Goal: Task Accomplishment & Management: Use online tool/utility

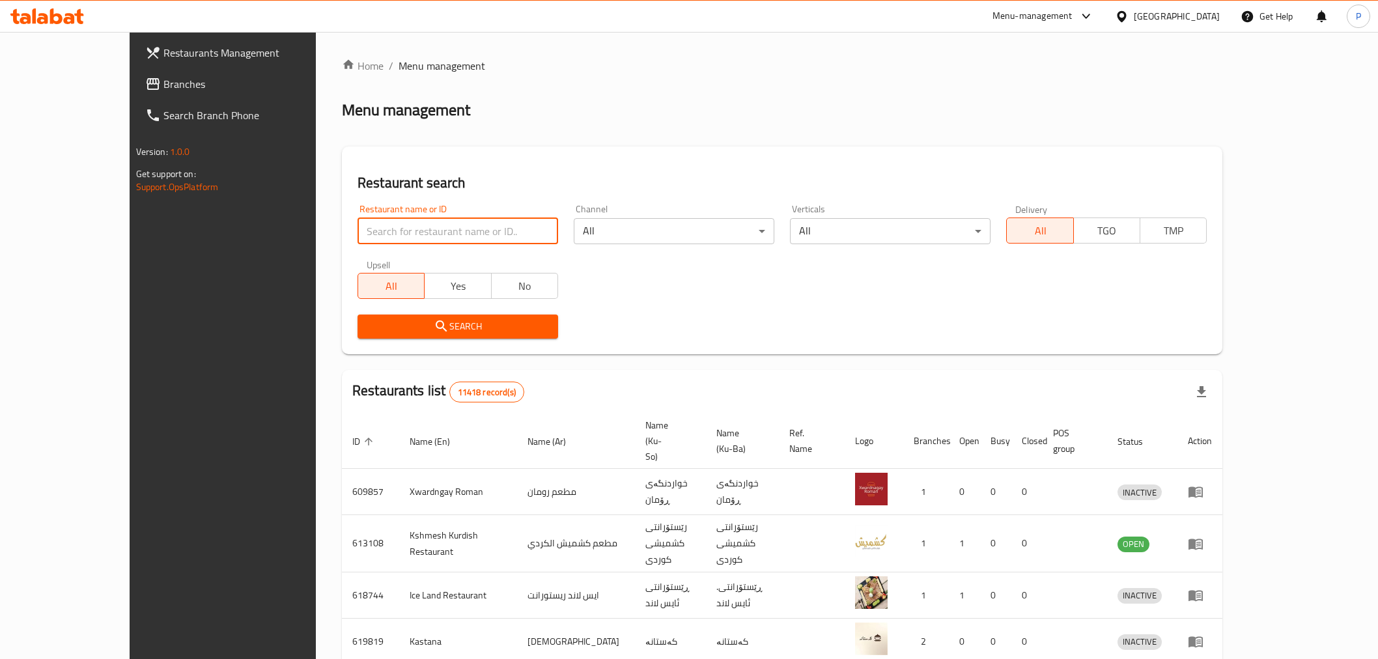
click at [389, 225] on input "search" at bounding box center [457, 231] width 201 height 26
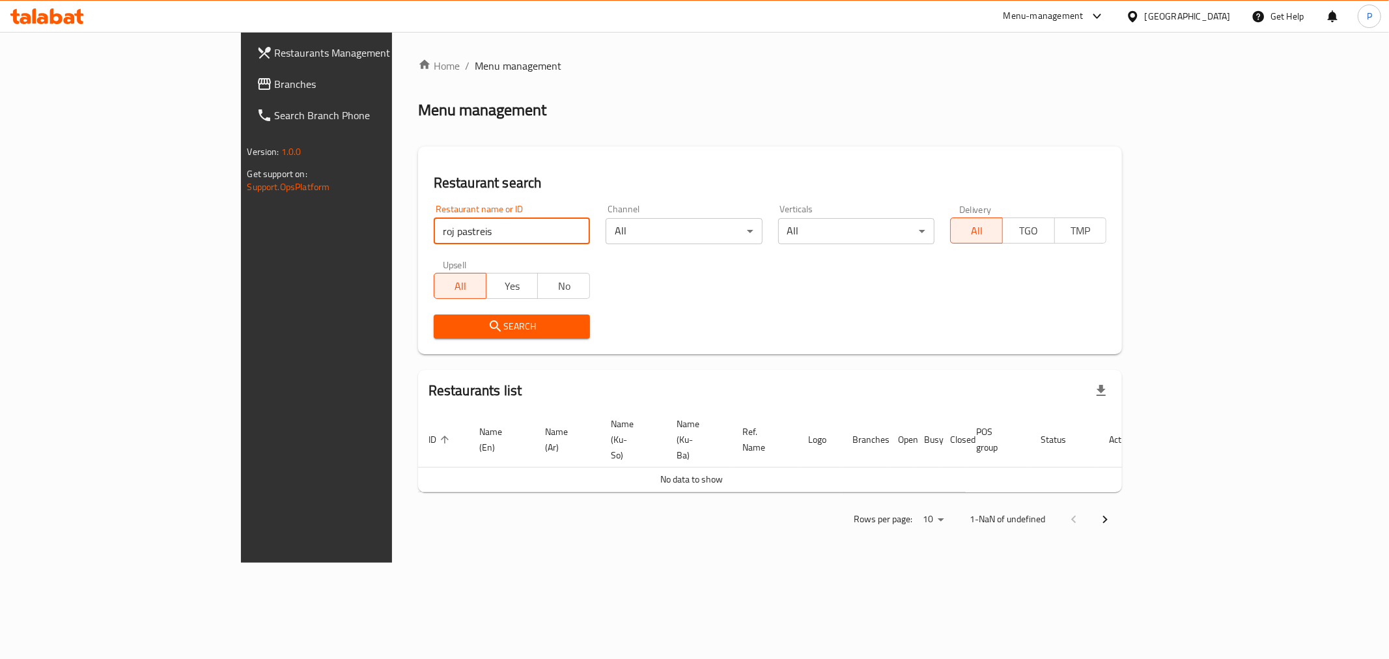
click at [434, 235] on input "roj pastreis" at bounding box center [512, 231] width 156 height 26
click at [434, 233] on input "roj pastreis" at bounding box center [512, 231] width 156 height 26
click button "Search" at bounding box center [512, 326] width 156 height 24
click at [434, 233] on input "roj pastr" at bounding box center [512, 231] width 156 height 26
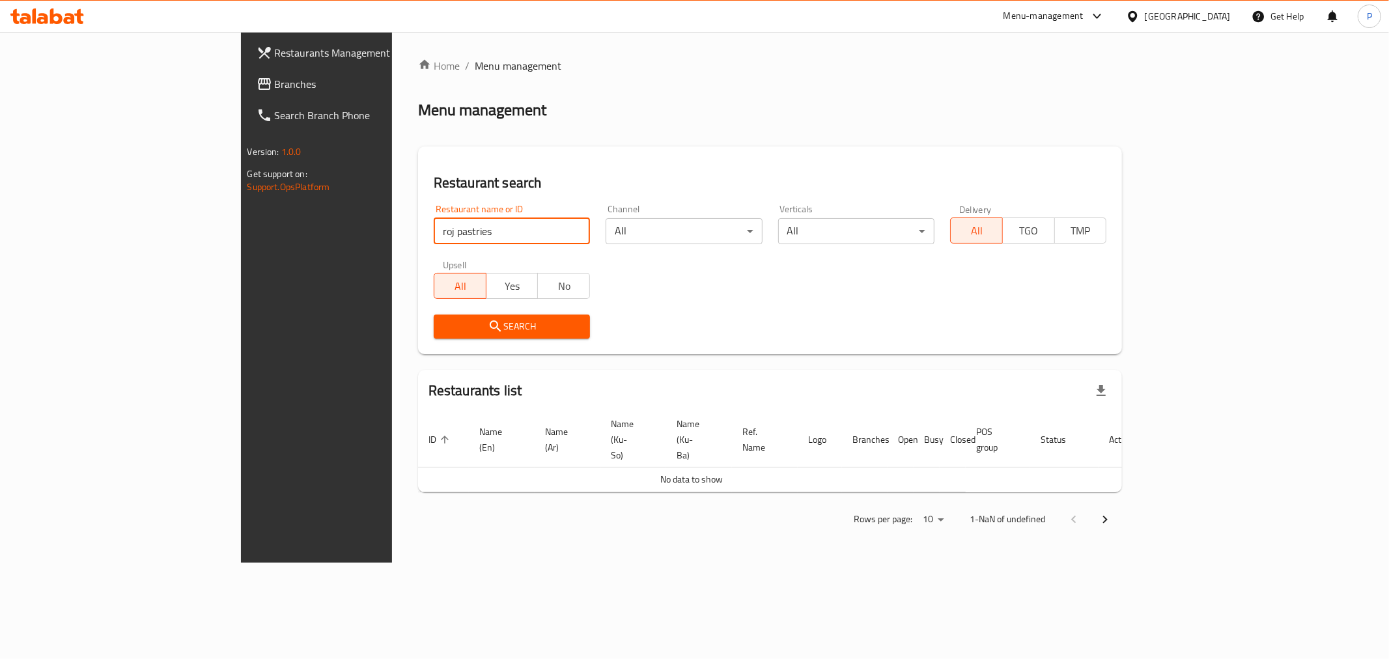
click button "Search" at bounding box center [512, 326] width 156 height 24
drag, startPoint x: 474, startPoint y: 236, endPoint x: 0, endPoint y: 287, distance: 476.7
click at [241, 287] on div "Restaurants Management Branches Search Branch Phone Version: 1.0.0 Get support …" at bounding box center [695, 297] width 908 height 531
click button "Search" at bounding box center [512, 326] width 156 height 24
click at [434, 227] on input "Roj pastries" at bounding box center [512, 231] width 156 height 26
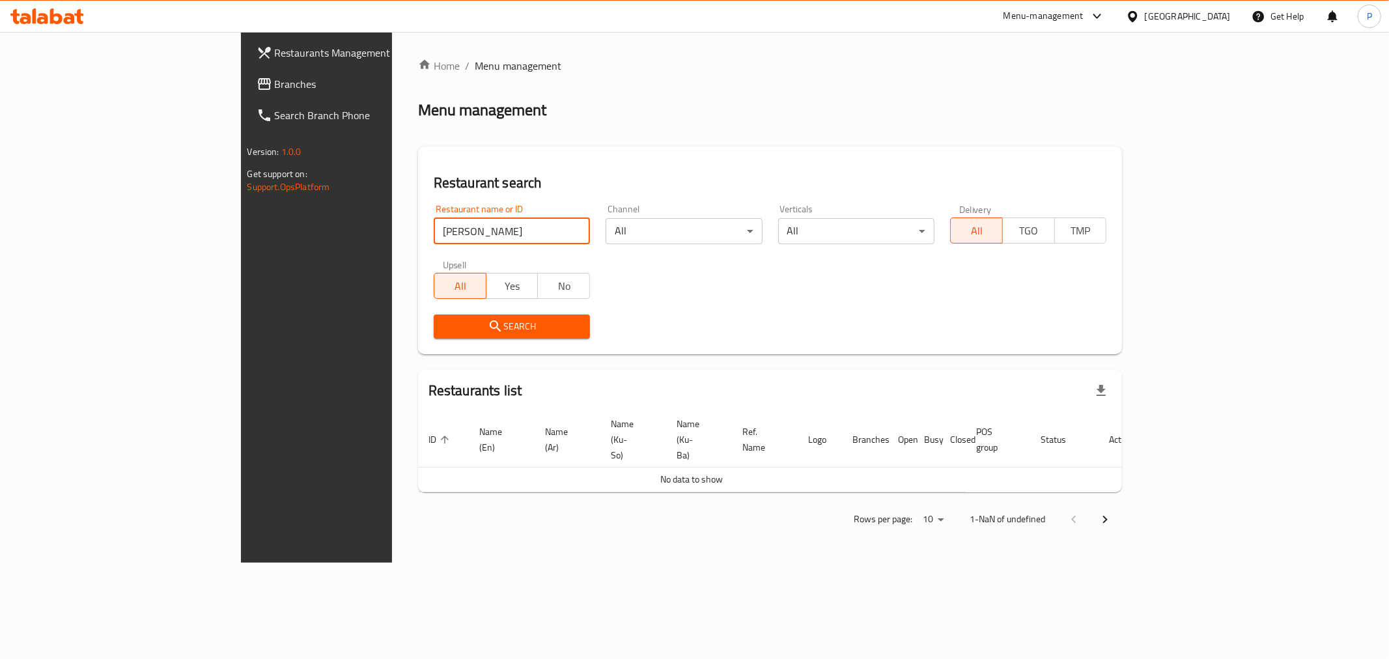
click button "Search" at bounding box center [512, 326] width 156 height 24
click at [434, 232] on input "Roj pastr" at bounding box center [512, 231] width 156 height 26
type input "Roj"
click button "Search" at bounding box center [512, 326] width 156 height 24
click at [275, 53] on span "Restaurants Management" at bounding box center [369, 53] width 188 height 16
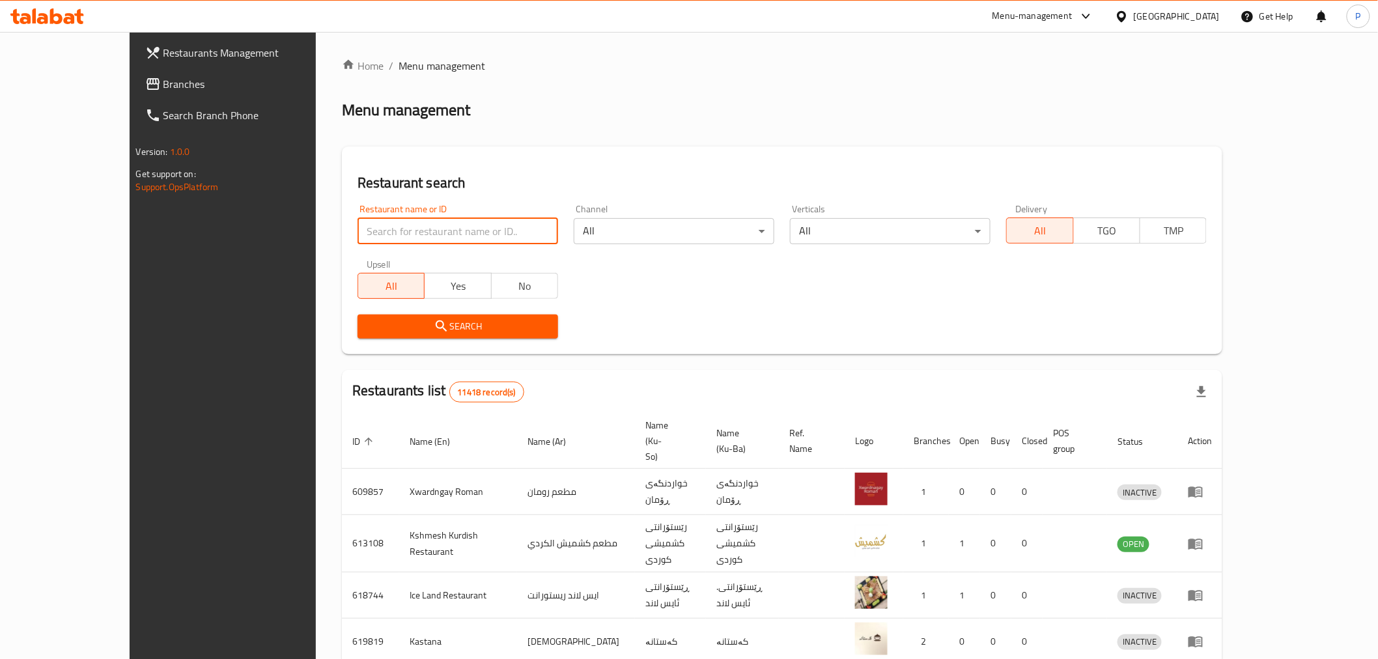
click at [447, 236] on input "search" at bounding box center [457, 231] width 201 height 26
type input "roj pastries"
click button "Search" at bounding box center [457, 326] width 201 height 24
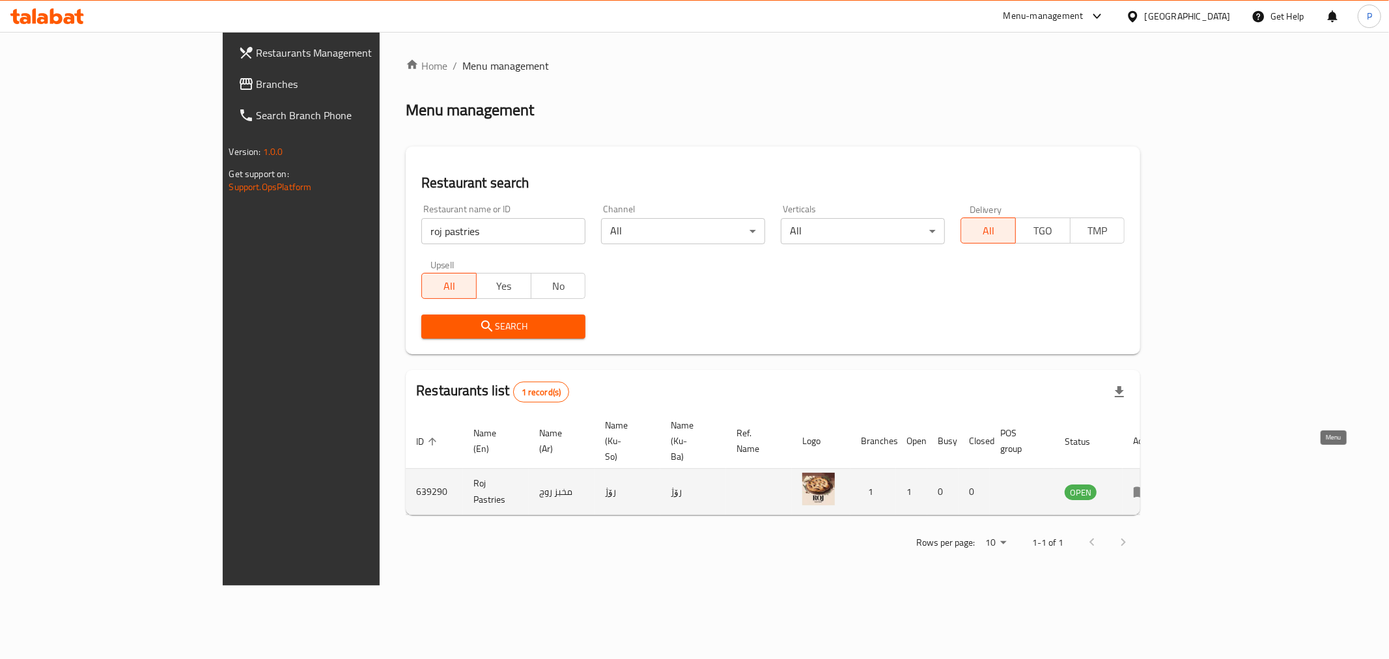
click at [1148, 487] on icon "enhanced table" at bounding box center [1140, 492] width 14 height 11
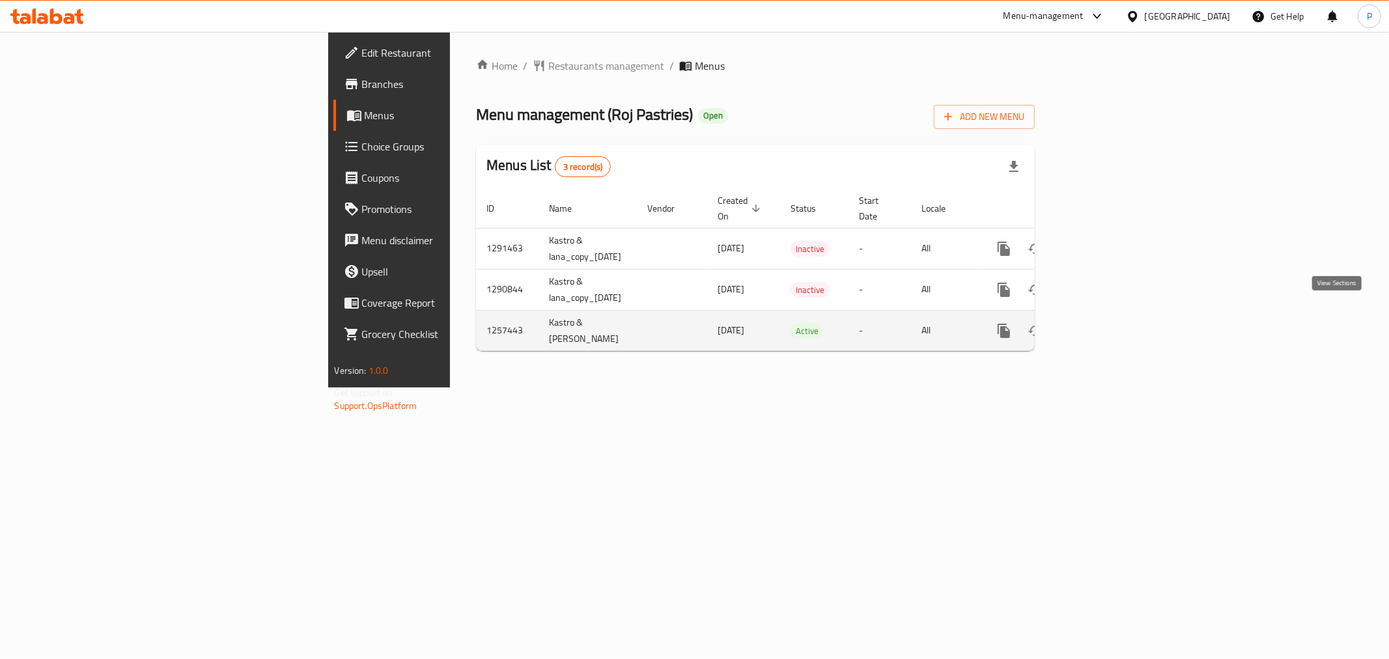
click at [1113, 315] on link "enhanced table" at bounding box center [1097, 330] width 31 height 31
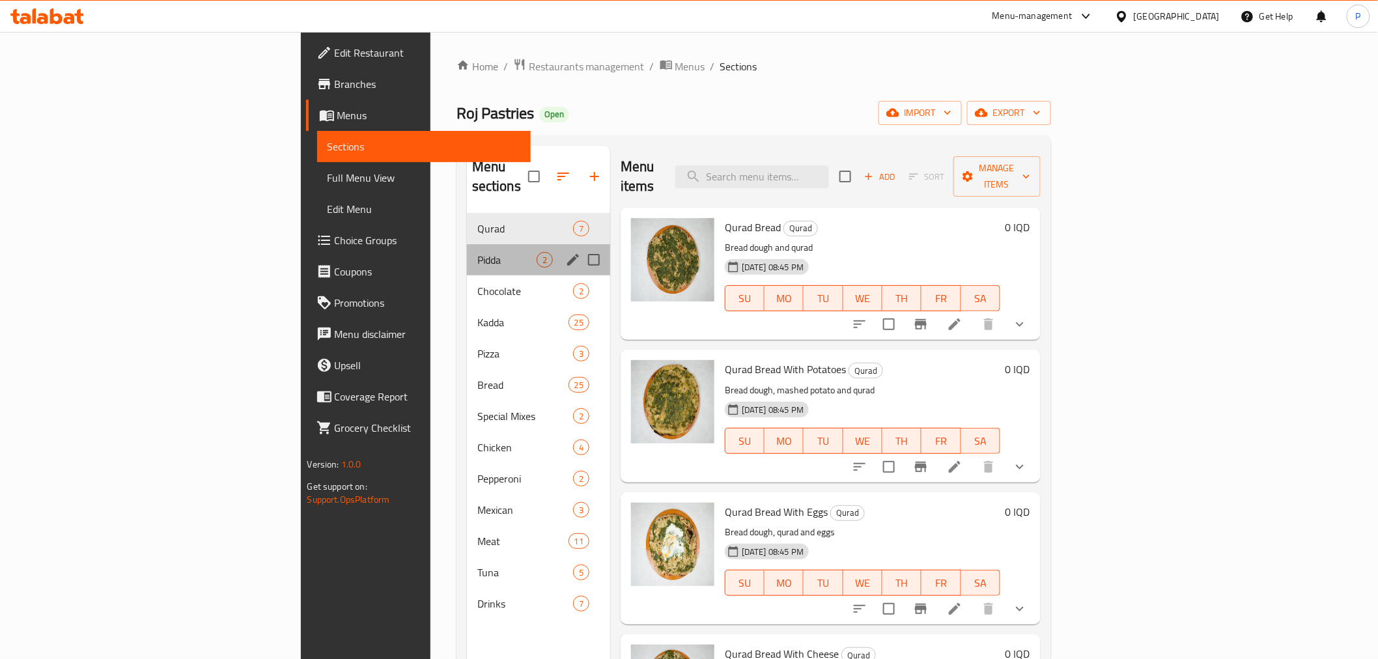
click at [467, 251] on div "Pidda 2" at bounding box center [538, 259] width 143 height 31
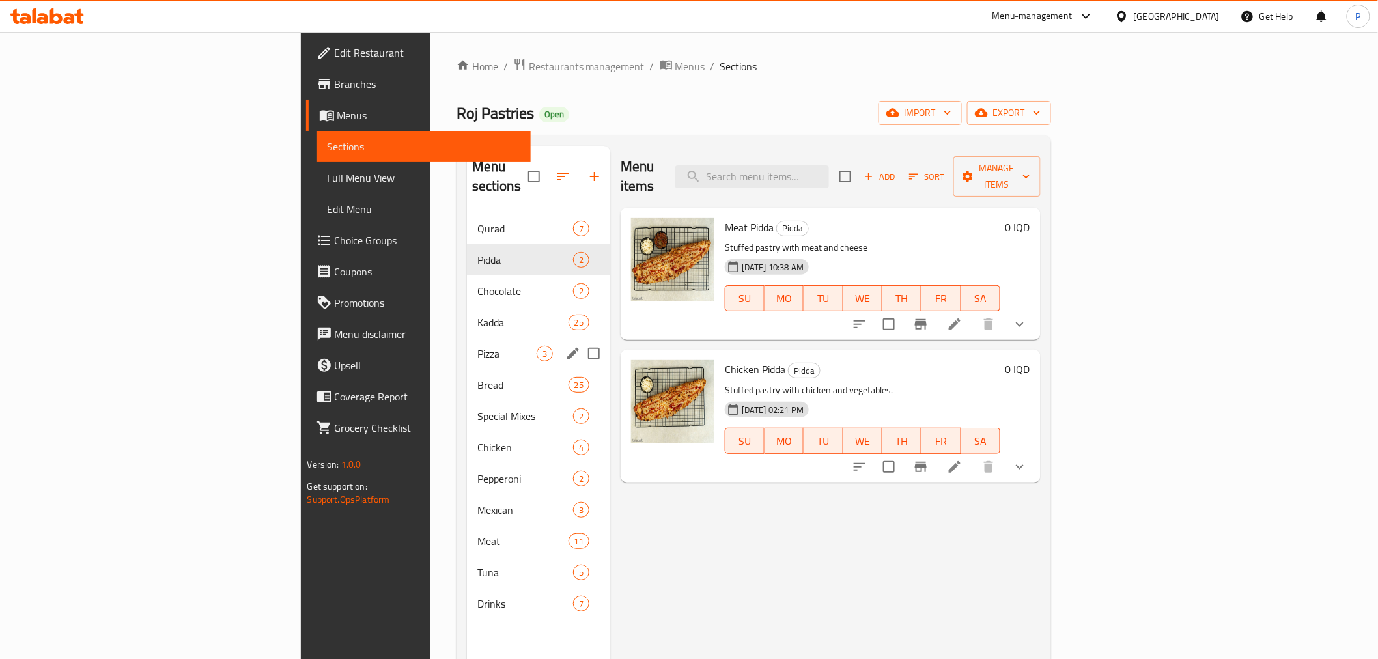
click at [477, 346] on span "Pizza" at bounding box center [506, 354] width 59 height 16
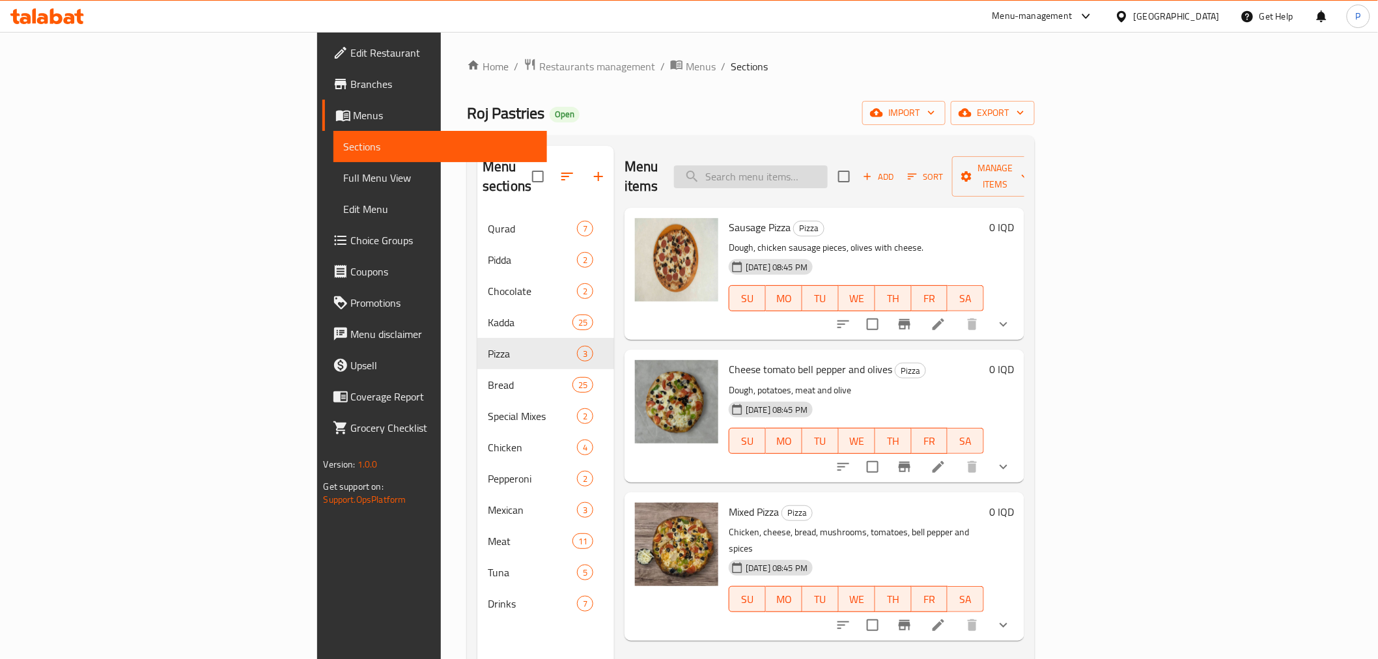
click at [827, 165] on input "search" at bounding box center [751, 176] width 154 height 23
type input "potato"
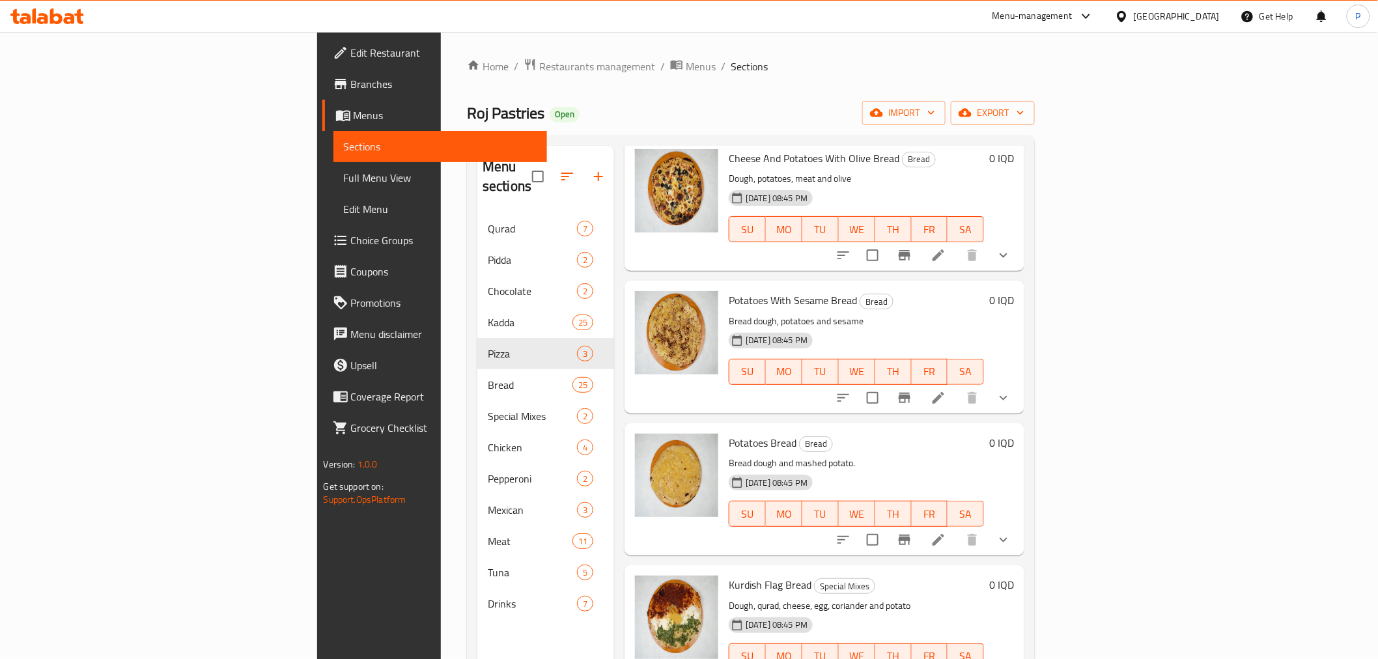
scroll to position [1012, 0]
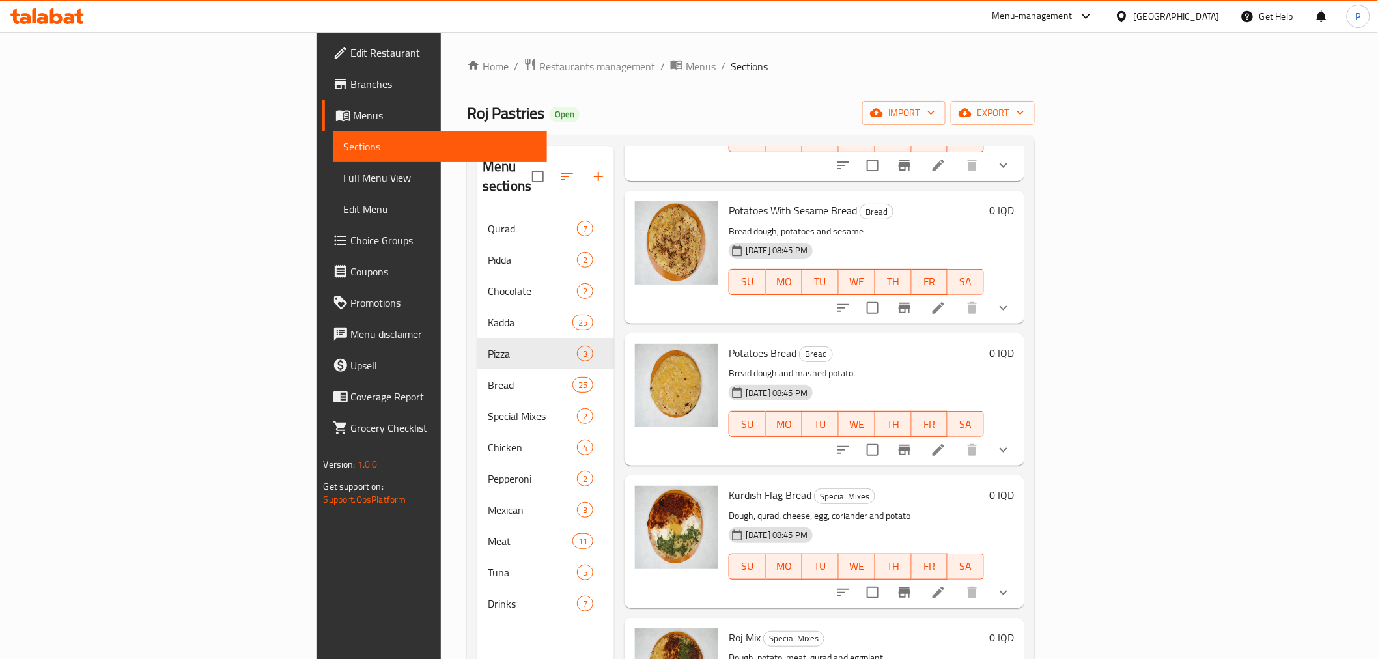
click at [968, 67] on ol "Home / Restaurants management / Menus / Sections" at bounding box center [751, 66] width 568 height 17
